Goal: Task Accomplishment & Management: Complete application form

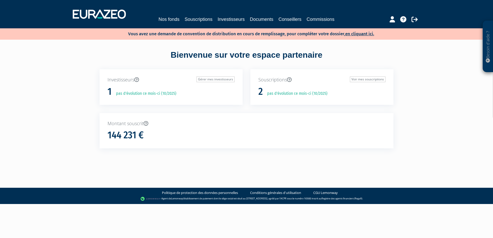
click at [366, 30] on p "Vous avez une demande de convention de distribution en cours de remplissage, po…" at bounding box center [243, 33] width 261 height 7
click at [364, 34] on link "en cliquant ici." at bounding box center [359, 33] width 29 height 5
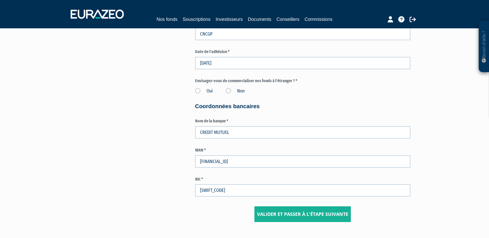
scroll to position [725, 0]
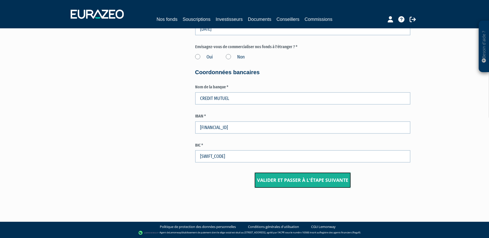
click at [303, 181] on input "Valider et passer à l'étape suivante" at bounding box center [303, 181] width 96 height 16
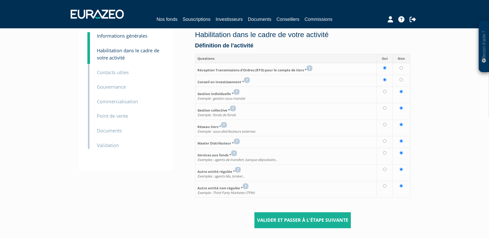
scroll to position [62, 0]
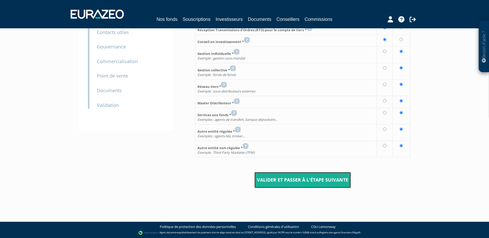
click at [303, 179] on input "Valider et passer à l'étape suivante" at bounding box center [303, 180] width 96 height 16
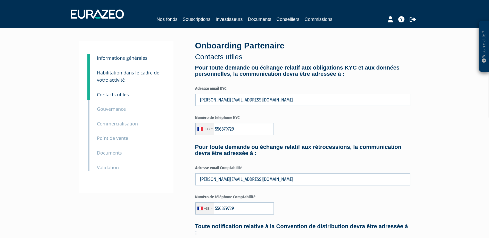
type input "5 56 87 97 29"
type input "6 64 43 79 72"
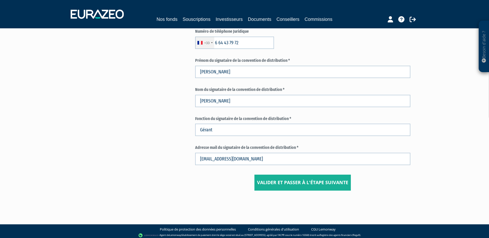
scroll to position [248, 0]
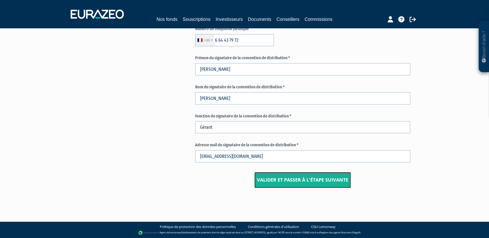
click at [303, 180] on input "Valider et passer à l'étape suivante" at bounding box center [303, 180] width 96 height 16
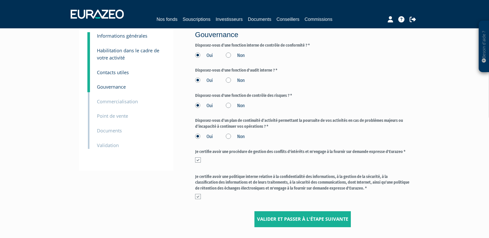
scroll to position [61, 0]
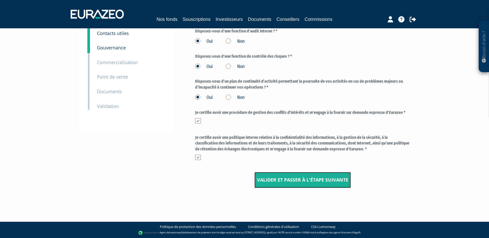
click at [303, 179] on input "Valider et passer à l'étape suivante" at bounding box center [303, 180] width 96 height 16
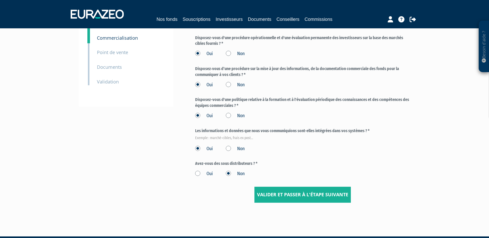
scroll to position [101, 0]
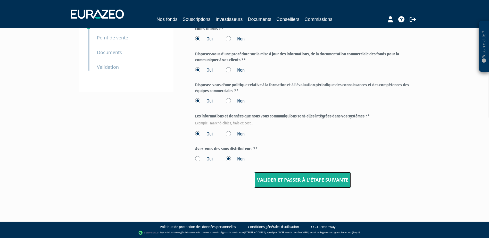
click at [303, 176] on input "Valider et passer à l'étape suivante" at bounding box center [303, 180] width 96 height 16
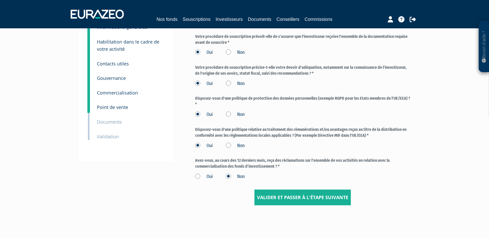
scroll to position [49, 0]
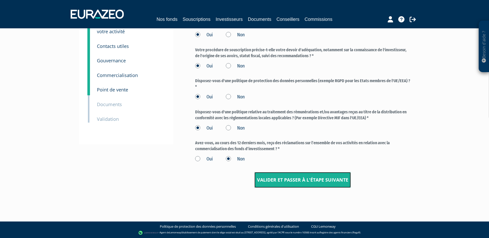
click at [302, 177] on input "Valider et passer à l'étape suivante" at bounding box center [303, 180] width 96 height 16
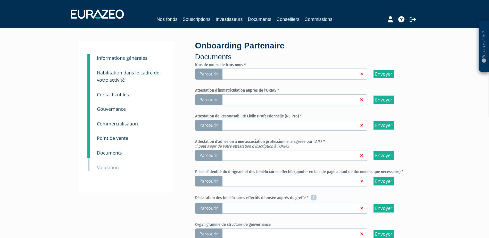
click at [305, 72] on link at bounding box center [290, 73] width 138 height 5
click at [0, 0] on input "Parcourir" at bounding box center [0, 0] width 0 height 0
click at [309, 101] on link at bounding box center [290, 99] width 138 height 5
click at [0, 0] on input "Parcourir" at bounding box center [0, 0] width 0 height 0
click at [267, 126] on link at bounding box center [290, 125] width 138 height 5
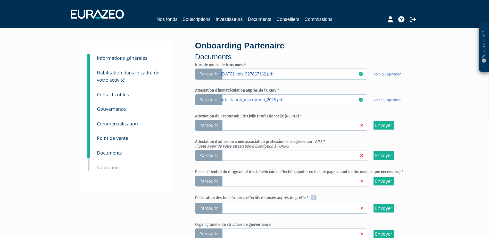
click at [0, 0] on input "Parcourir" at bounding box center [0, 0] width 0 height 0
click at [339, 156] on link at bounding box center [290, 155] width 138 height 5
click at [0, 0] on input "Parcourir" at bounding box center [0, 0] width 0 height 0
click at [248, 179] on link at bounding box center [290, 181] width 138 height 5
click at [0, 0] on input "Parcourir" at bounding box center [0, 0] width 0 height 0
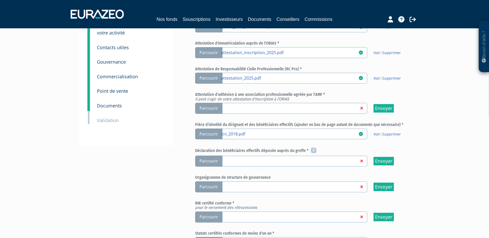
scroll to position [52, 0]
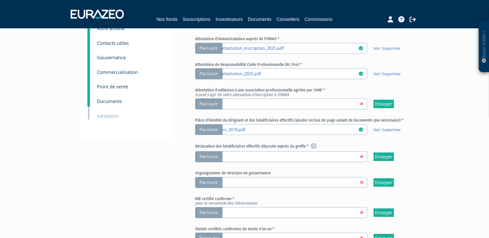
click at [297, 157] on link at bounding box center [290, 156] width 138 height 5
click at [0, 0] on input "Parcourir" at bounding box center [0, 0] width 0 height 0
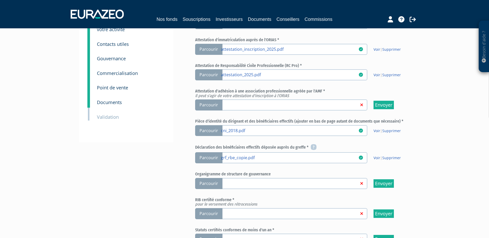
scroll to position [69, 0]
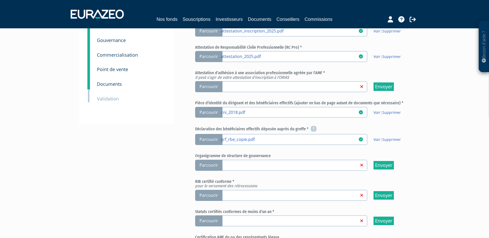
click at [233, 195] on link at bounding box center [290, 195] width 138 height 5
click at [0, 0] on input "Parcourir" at bounding box center [0, 0] width 0 height 0
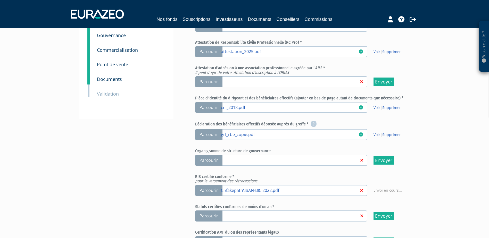
scroll to position [120, 0]
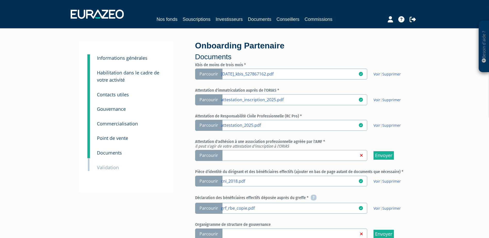
click at [249, 160] on label "Parcourir" at bounding box center [281, 155] width 172 height 11
click at [0, 0] on input "Parcourir" at bounding box center [0, 0] width 0 height 0
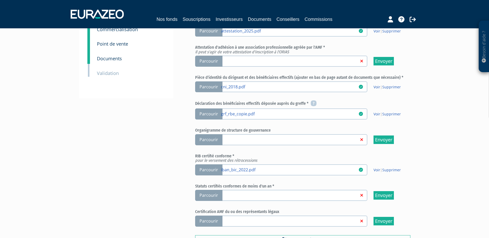
scroll to position [95, 0]
click at [202, 194] on span "Parcourir" at bounding box center [208, 195] width 27 height 11
click at [0, 0] on input "Parcourir" at bounding box center [0, 0] width 0 height 0
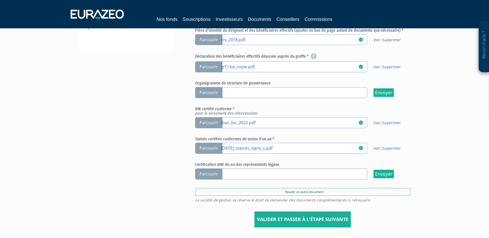
scroll to position [146, 0]
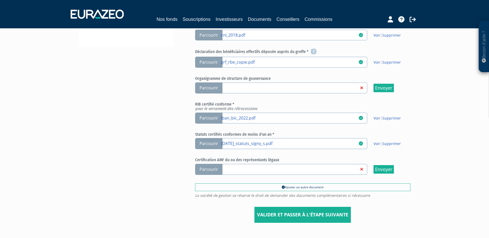
click at [227, 170] on link at bounding box center [290, 169] width 138 height 5
click at [0, 0] on input "Parcourir" at bounding box center [0, 0] width 0 height 0
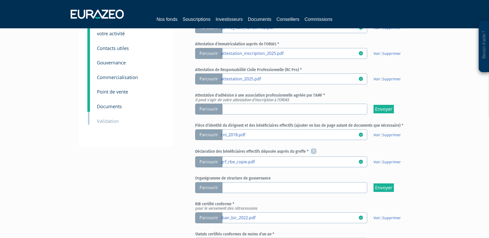
scroll to position [52, 0]
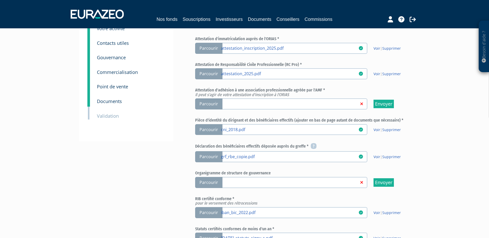
click at [244, 104] on link at bounding box center [290, 103] width 138 height 5
click at [0, 0] on input "Parcourir" at bounding box center [0, 0] width 0 height 0
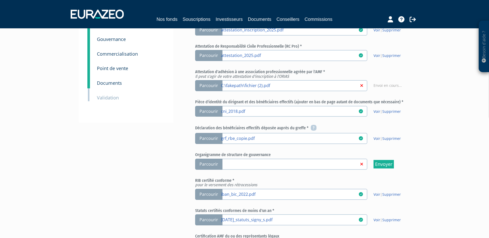
scroll to position [79, 0]
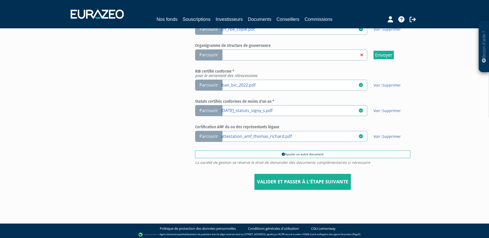
scroll to position [181, 0]
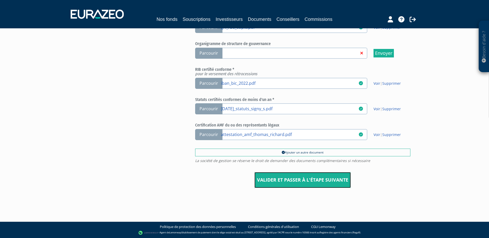
click at [268, 178] on input "Valider et passer à l'étape suivante" at bounding box center [303, 180] width 96 height 16
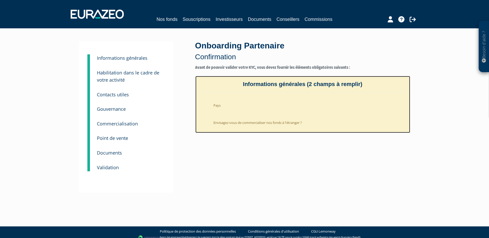
click at [219, 104] on li "Pays" at bounding box center [308, 104] width 197 height 13
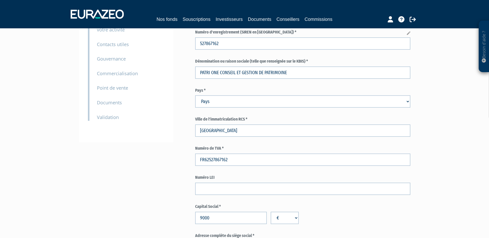
scroll to position [52, 0]
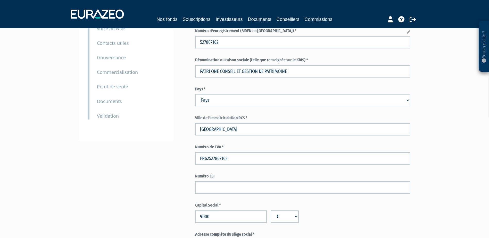
click at [231, 102] on select "Pays Afghanistan Afrique du Sud Albanie Algérie Allemagne Andorre" at bounding box center [302, 100] width 215 height 12
select select "75"
click at [195, 94] on select "Pays Afghanistan Afrique du Sud Albanie Algérie Allemagne Andorre" at bounding box center [302, 100] width 215 height 12
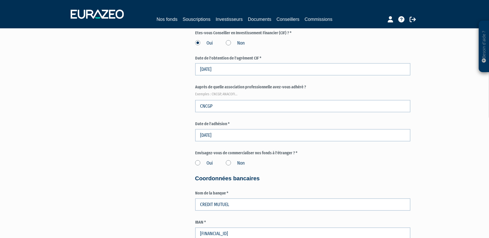
scroll to position [619, 0]
click at [229, 163] on label "Non" at bounding box center [235, 162] width 19 height 7
click at [0, 0] on input "Non" at bounding box center [0, 0] width 0 height 0
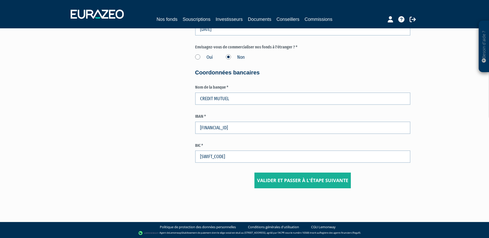
scroll to position [725, 0]
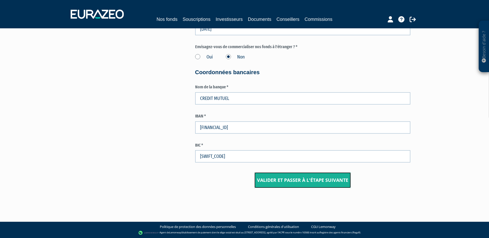
click at [291, 186] on input "Valider et passer à l'étape suivante" at bounding box center [303, 181] width 96 height 16
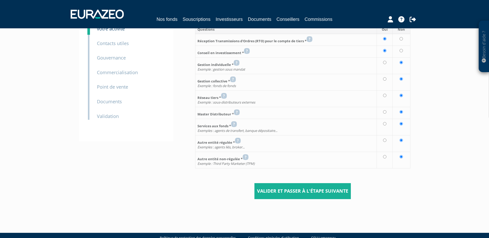
scroll to position [62, 0]
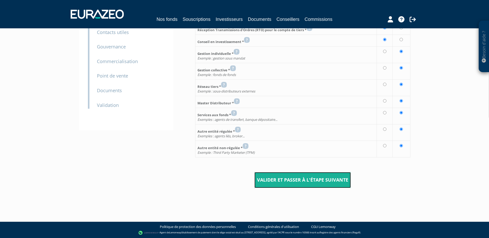
click at [286, 185] on input "Valider et passer à l'étape suivante" at bounding box center [303, 180] width 96 height 16
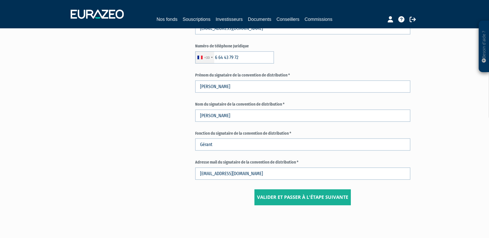
scroll to position [248, 0]
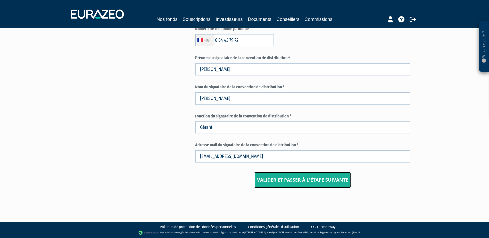
click at [278, 183] on input "Valider et passer à l'étape suivante" at bounding box center [303, 180] width 96 height 16
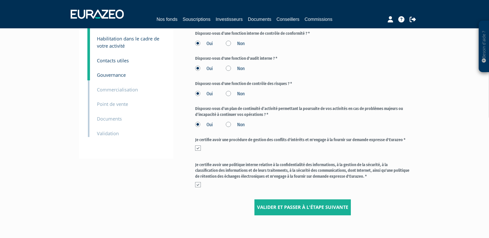
scroll to position [43, 0]
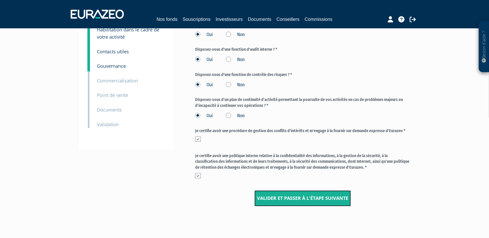
click at [279, 196] on input "Valider et passer à l'étape suivante" at bounding box center [303, 199] width 96 height 16
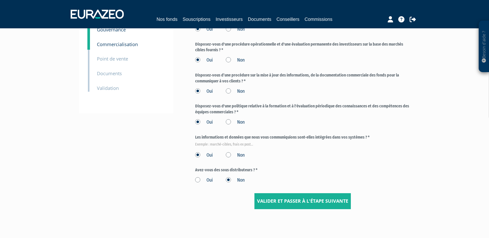
scroll to position [101, 0]
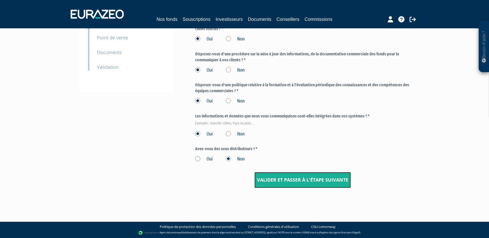
click at [279, 181] on input "Valider et passer à l'étape suivante" at bounding box center [303, 180] width 96 height 16
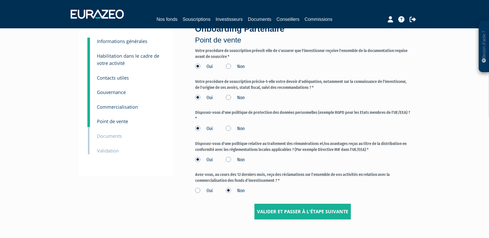
scroll to position [17, 0]
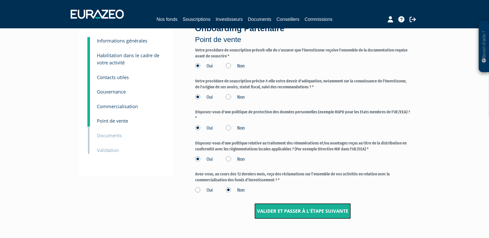
click at [277, 209] on input "Valider et passer à l'étape suivante" at bounding box center [303, 212] width 96 height 16
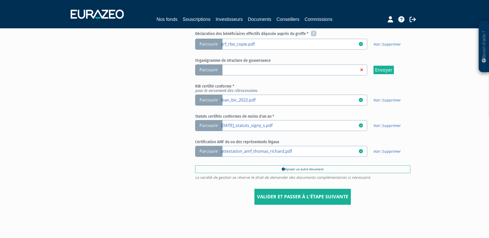
scroll to position [181, 0]
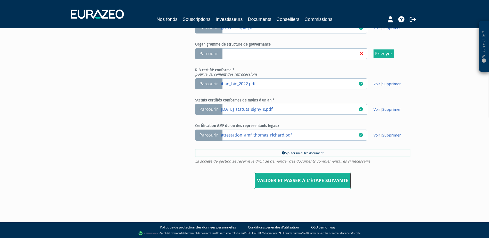
click at [290, 180] on input "Valider et passer à l'étape suivante" at bounding box center [303, 181] width 96 height 16
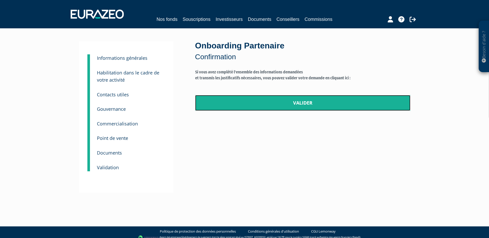
click at [292, 104] on link "Valider" at bounding box center [302, 103] width 215 height 16
